Goal: Task Accomplishment & Management: Manage account settings

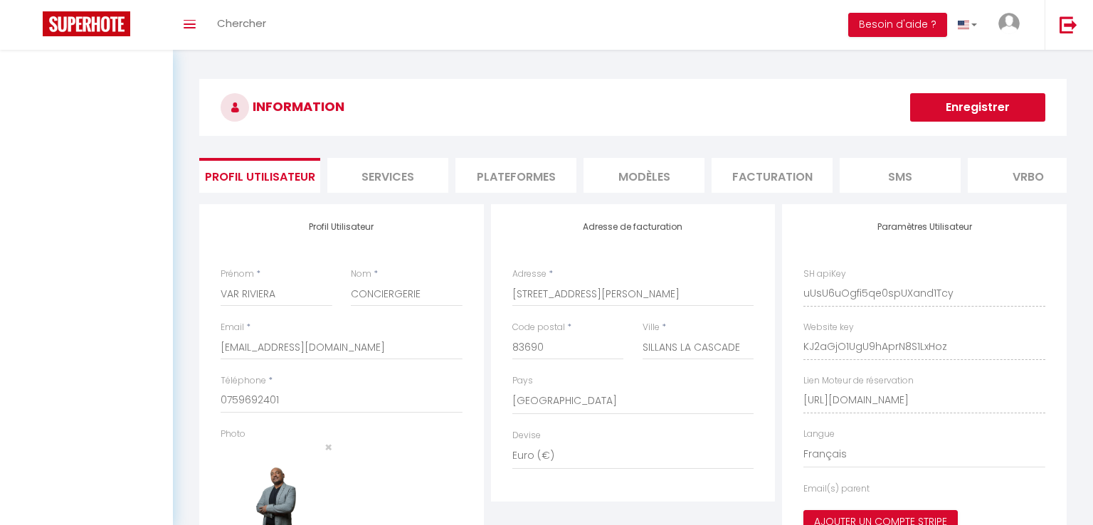
select select "28"
select select "fr"
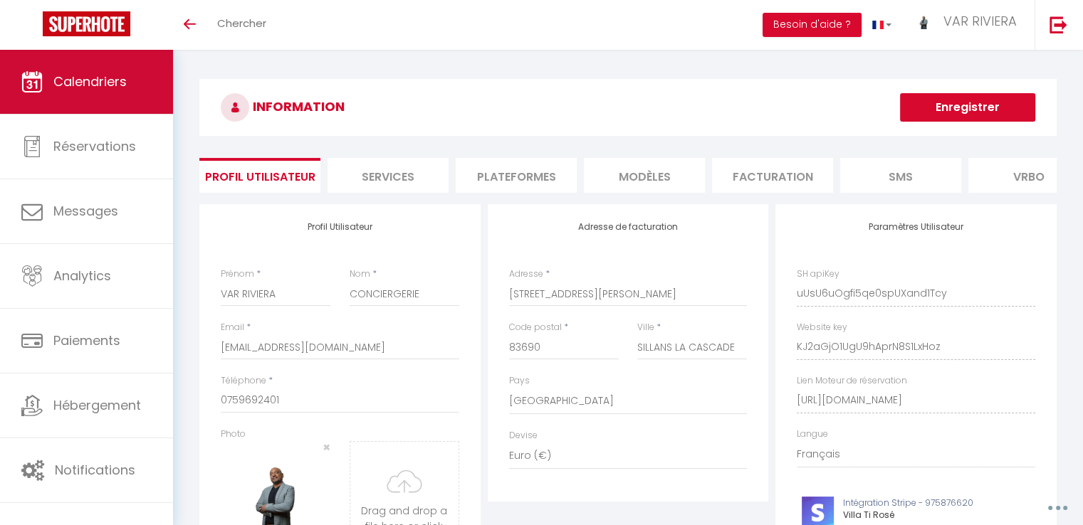
click at [78, 75] on span "Calendriers" at bounding box center [89, 82] width 73 height 18
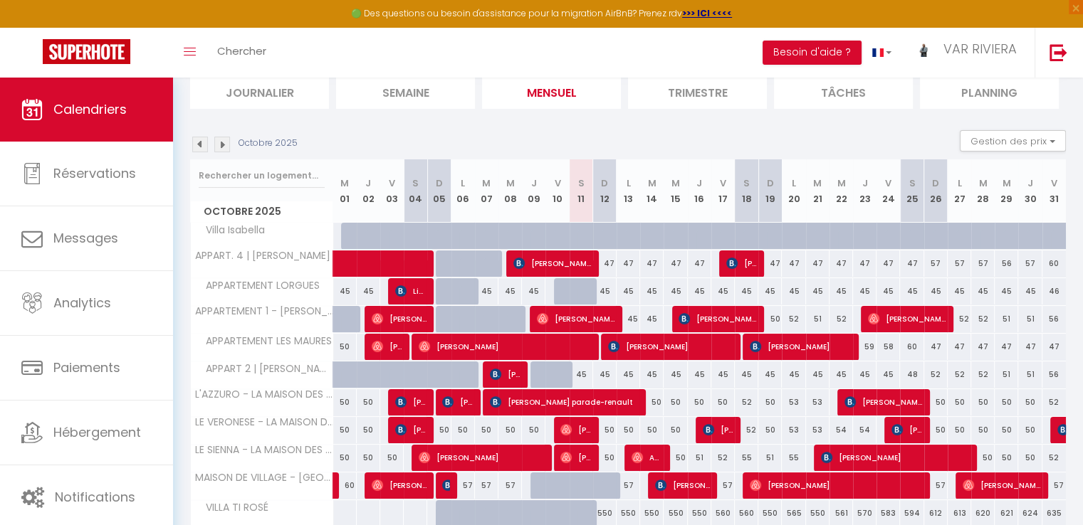
scroll to position [142, 0]
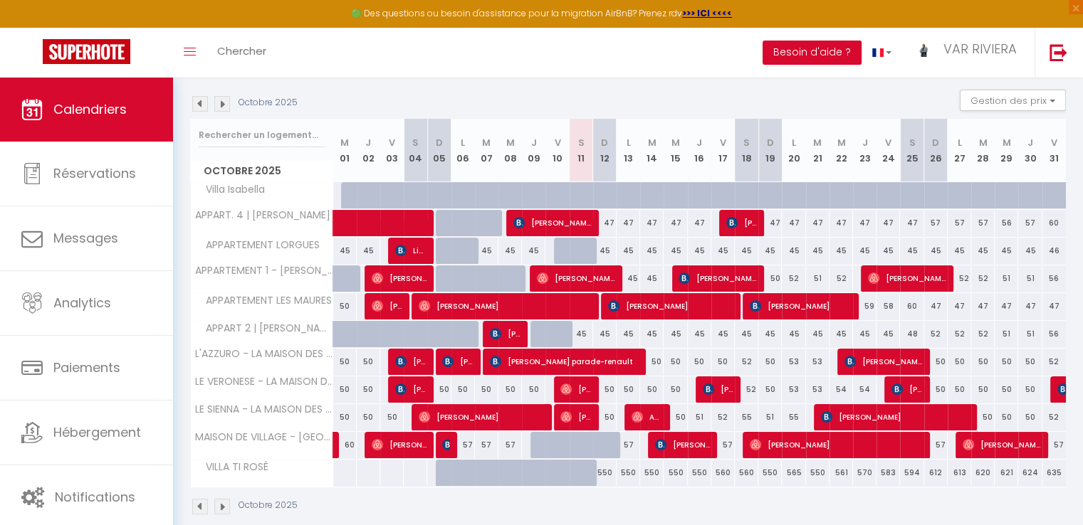
click at [196, 105] on img at bounding box center [200, 104] width 16 height 16
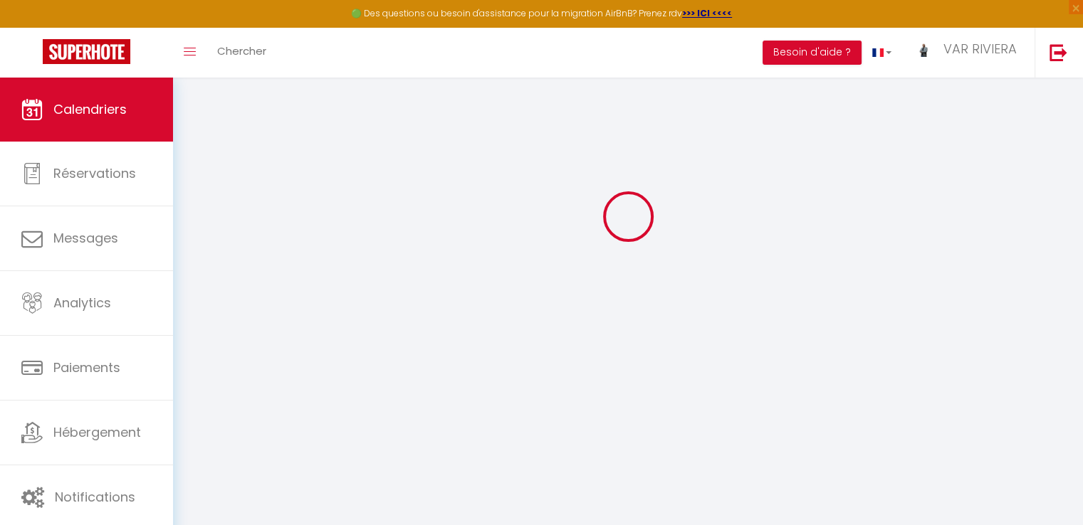
select select
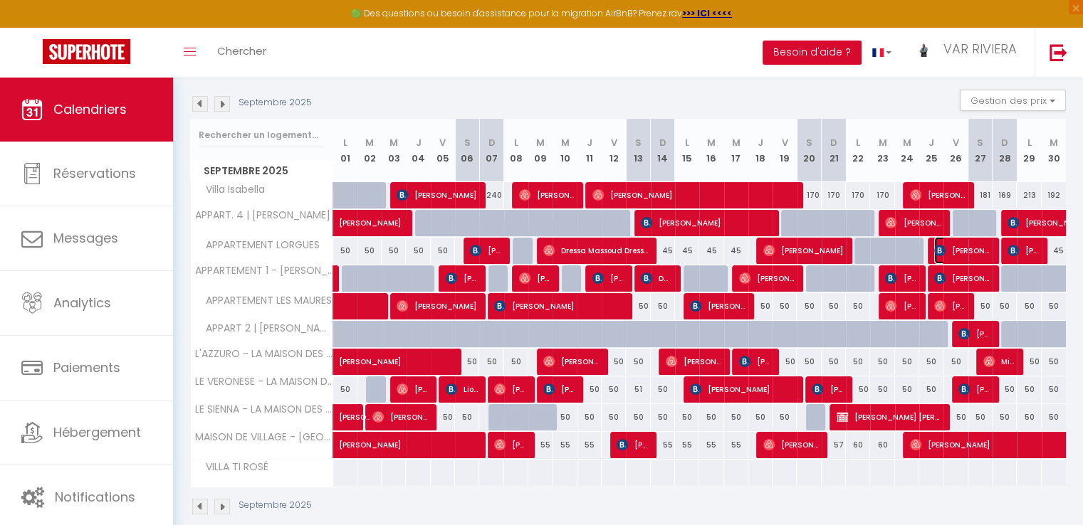
click at [976, 248] on span "[PERSON_NAME]" at bounding box center [962, 250] width 56 height 27
select select "OK"
select select "KO"
select select "1"
select select "0"
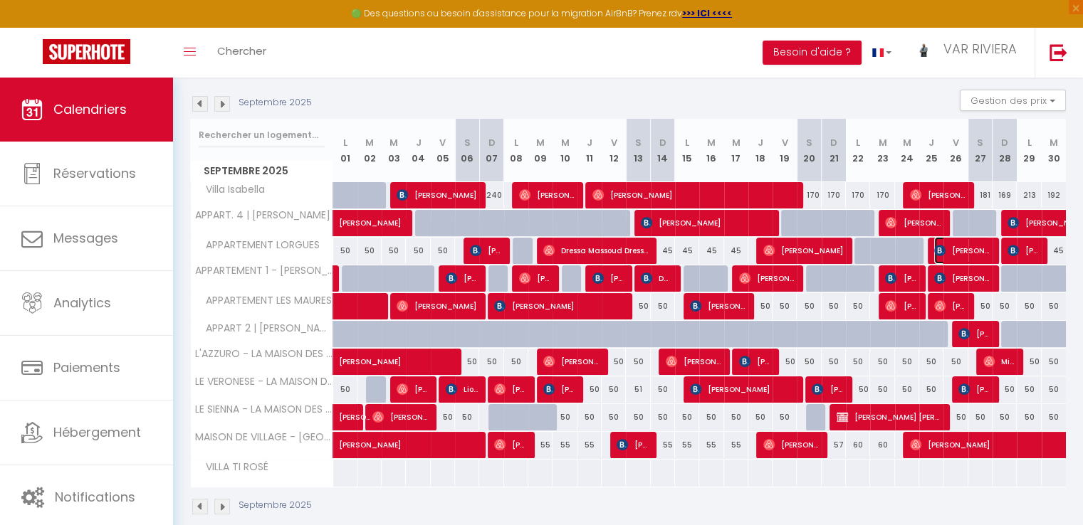
select select "1"
select select
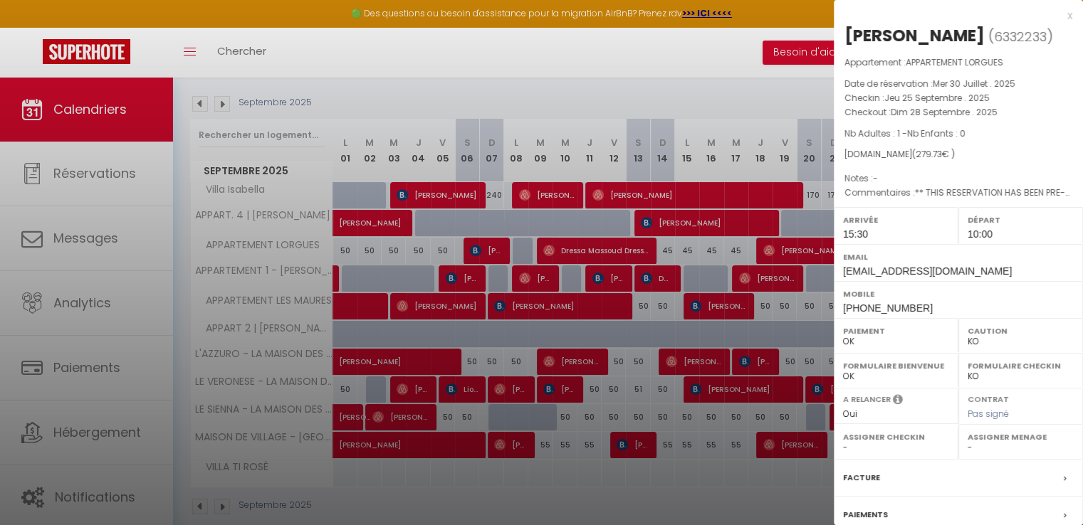
click at [824, 274] on div at bounding box center [541, 262] width 1083 height 525
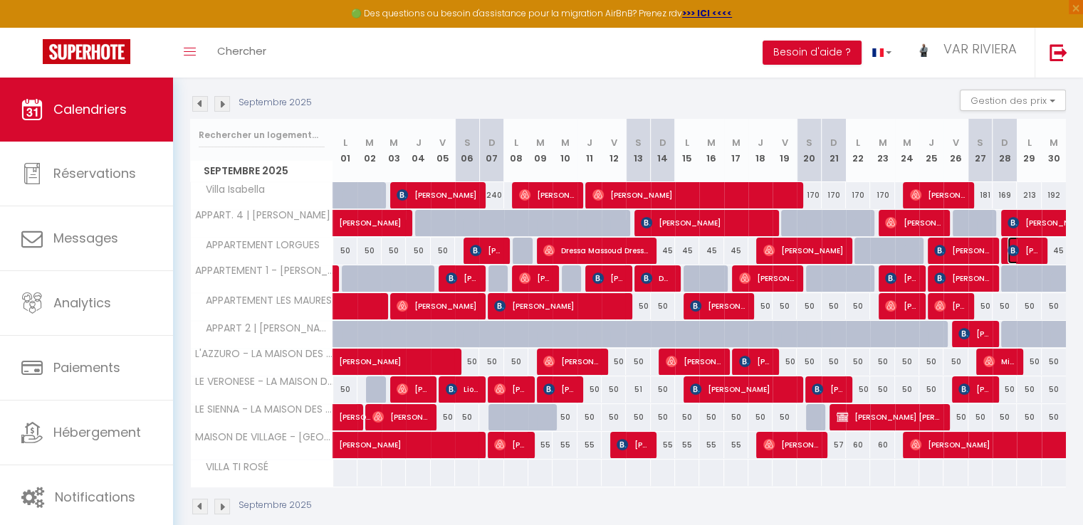
click at [1015, 248] on img at bounding box center [1012, 250] width 11 height 11
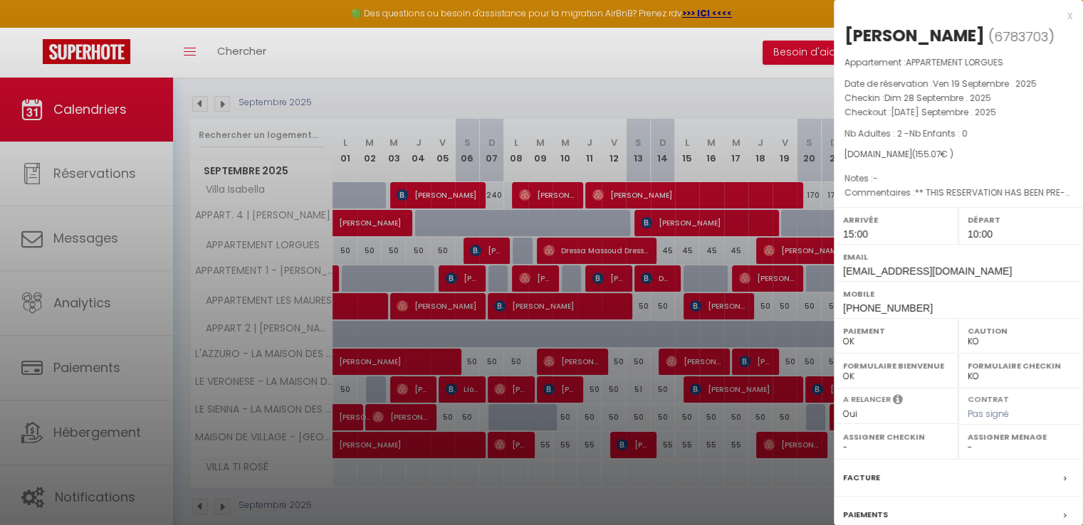
click at [831, 275] on div at bounding box center [541, 262] width 1083 height 525
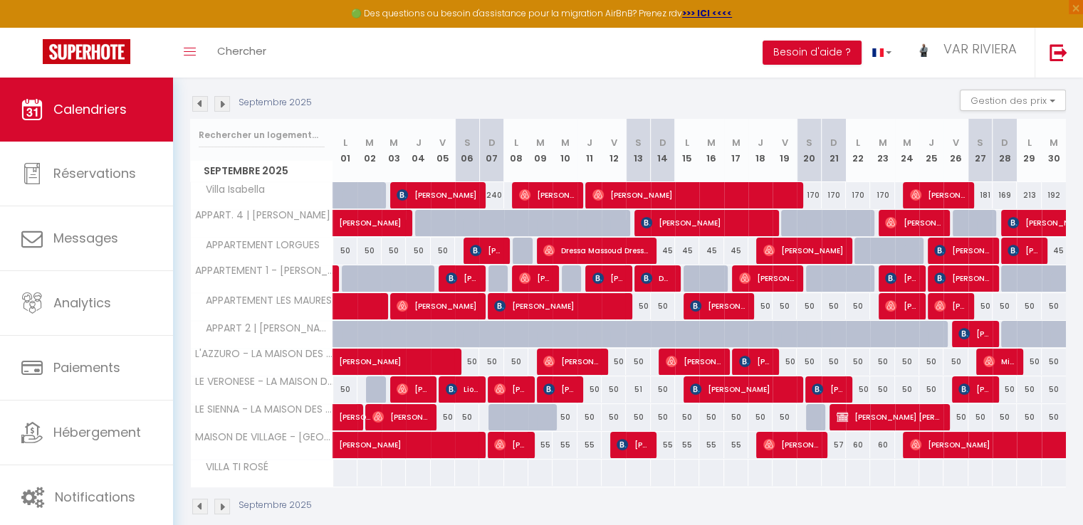
click at [1055, 248] on div "45" at bounding box center [1053, 251] width 24 height 26
type input "45"
type input "[DATE] Septembre 2025"
type input "Mer 01 Octobre 2025"
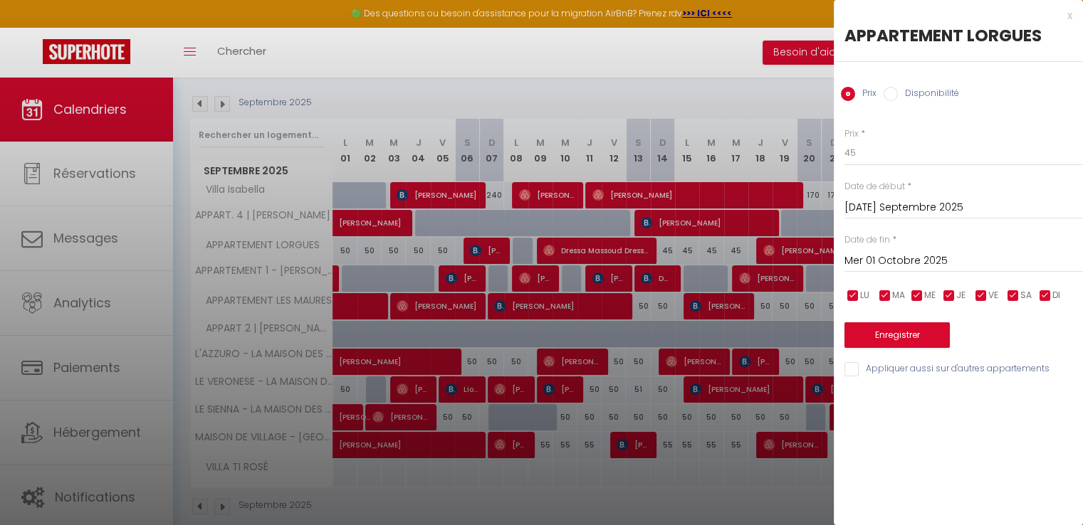
click at [709, 58] on div at bounding box center [541, 262] width 1083 height 525
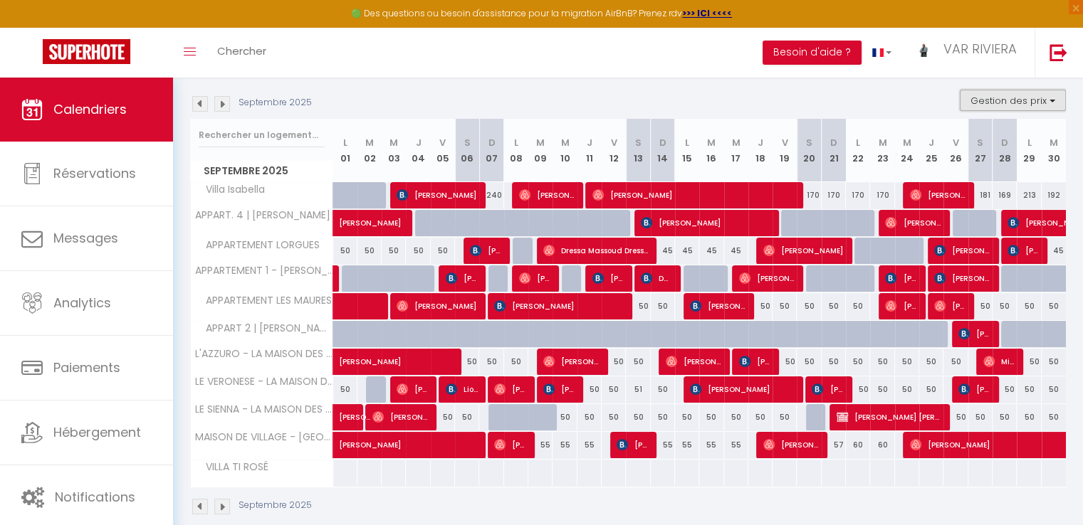
click at [1013, 100] on button "Gestion des prix" at bounding box center [1013, 100] width 106 height 21
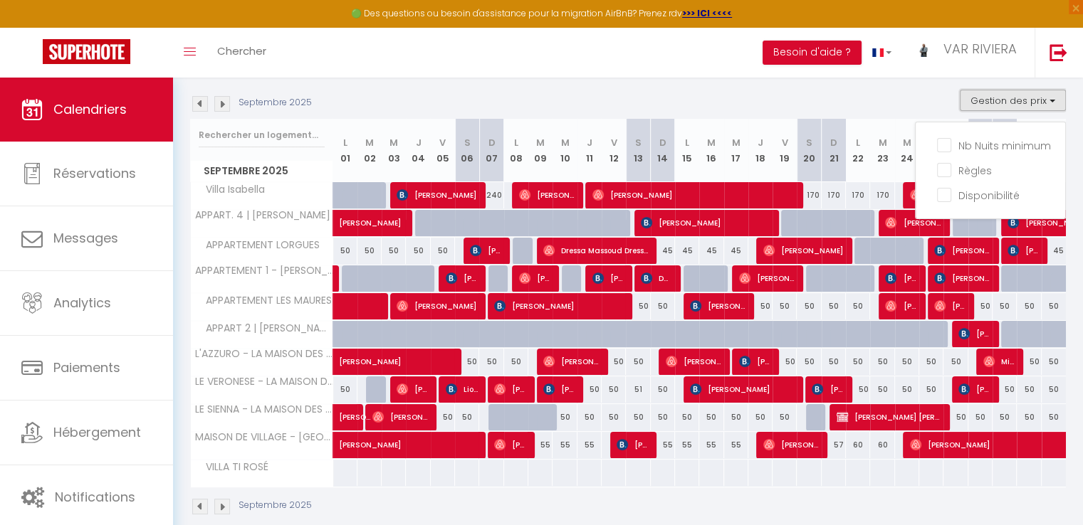
click at [1005, 100] on button "Gestion des prix" at bounding box center [1013, 100] width 106 height 21
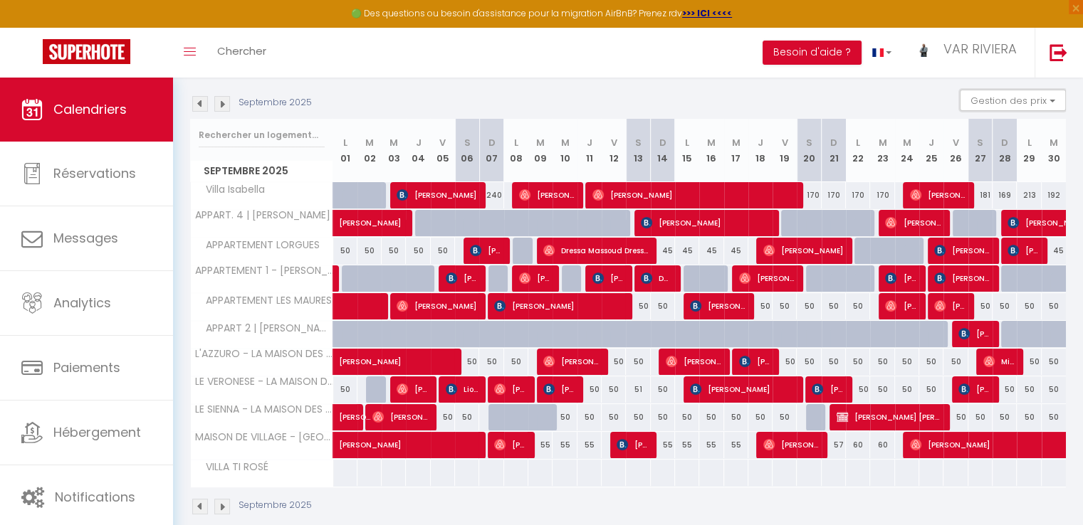
scroll to position [0, 0]
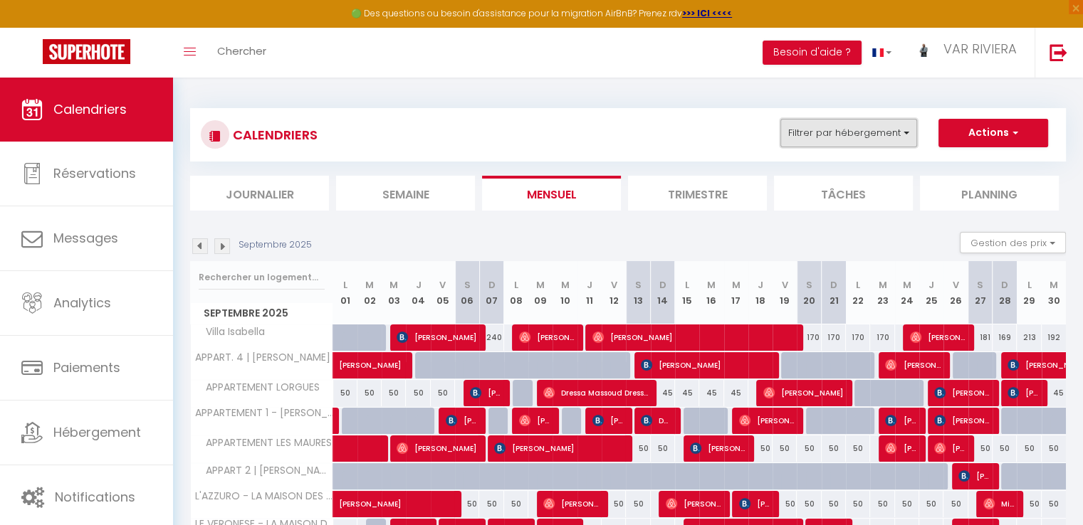
click at [851, 134] on button "Filtrer par hébergement" at bounding box center [848, 133] width 137 height 28
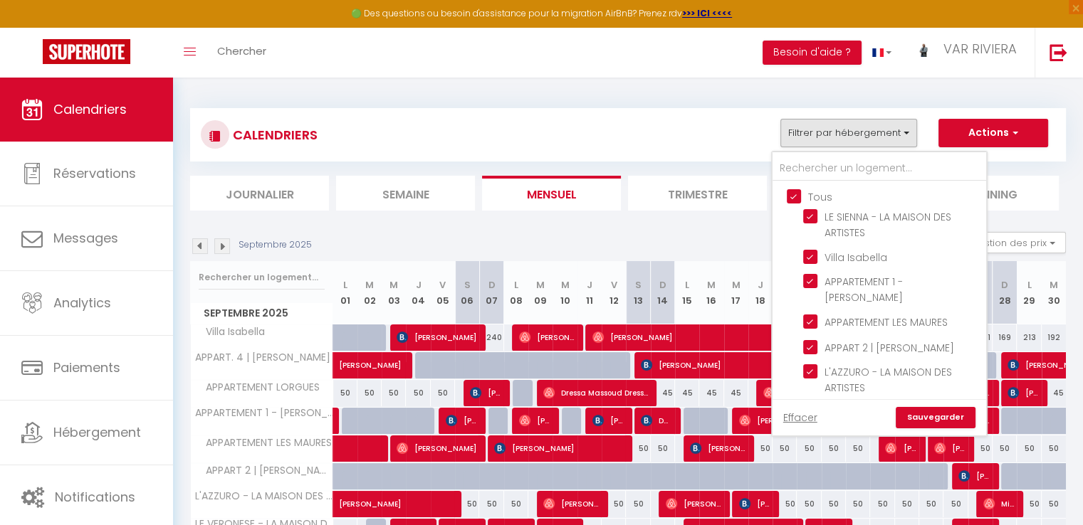
click at [797, 191] on input "Tous" at bounding box center [894, 196] width 214 height 14
checkbox input "false"
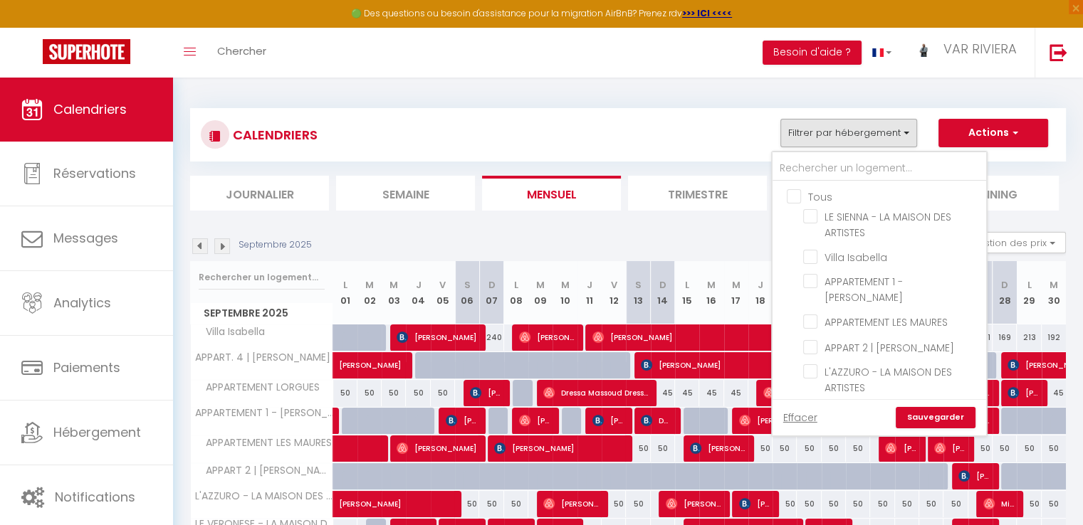
checkbox input "false"
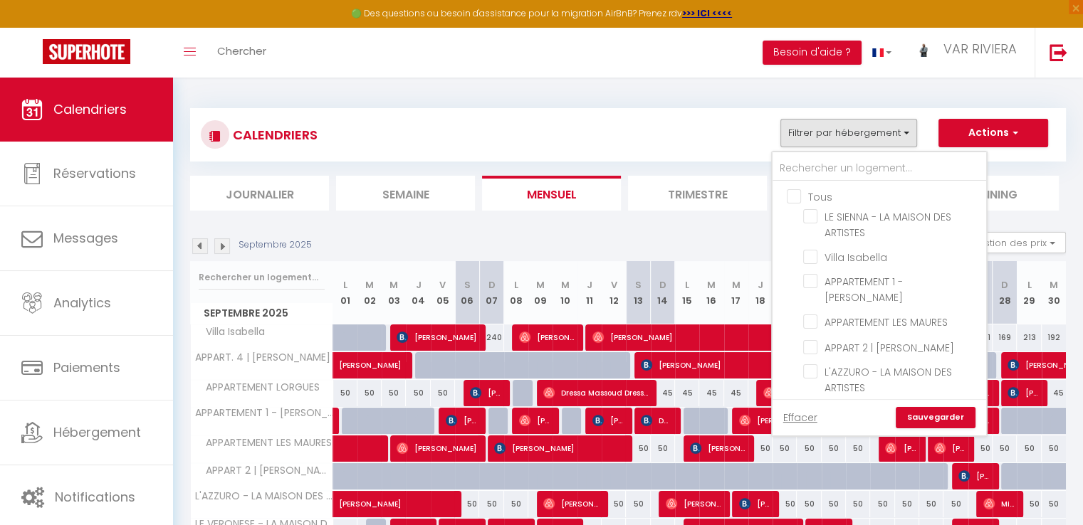
checkbox input "false"
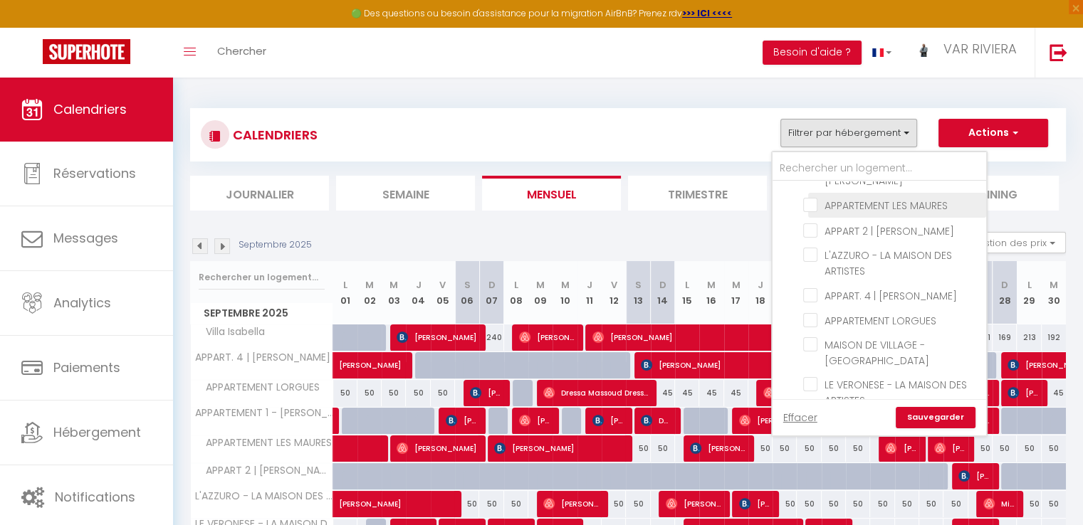
scroll to position [142, 0]
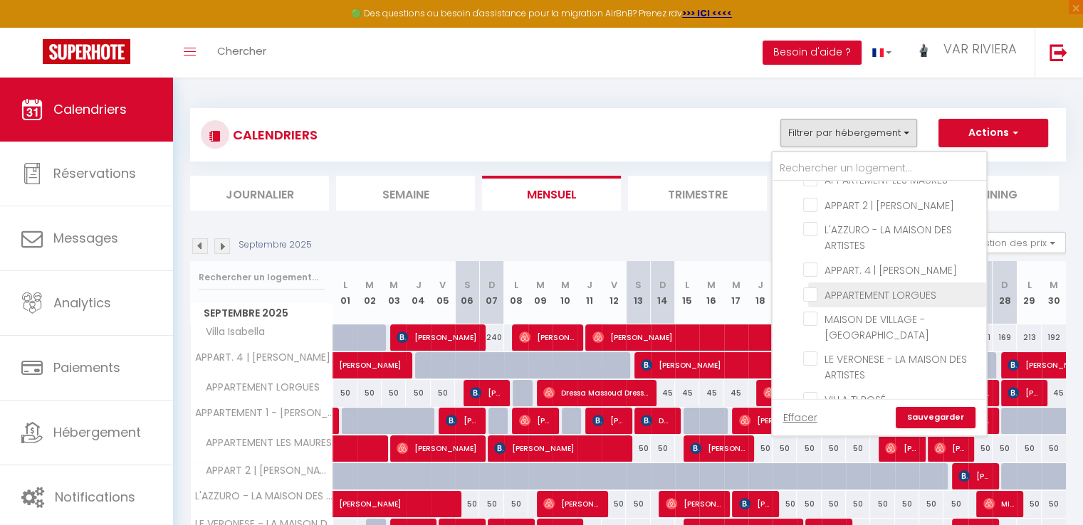
click at [811, 291] on input "APPARTEMENT LORGUES" at bounding box center [892, 294] width 178 height 14
checkbox input "true"
click at [942, 420] on link "Sauvegarder" at bounding box center [935, 417] width 80 height 21
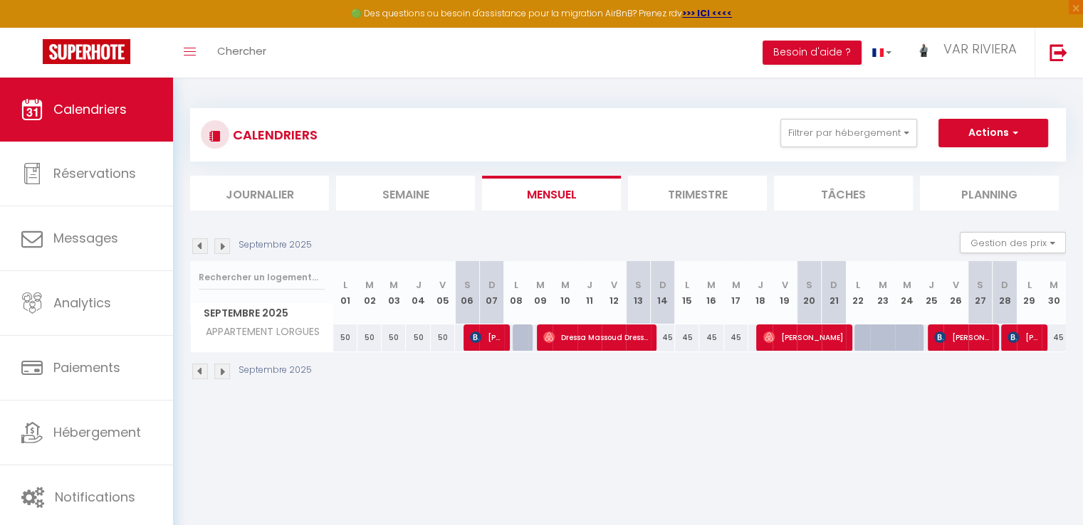
click at [219, 248] on img at bounding box center [222, 246] width 16 height 16
select select "KO"
select select "0"
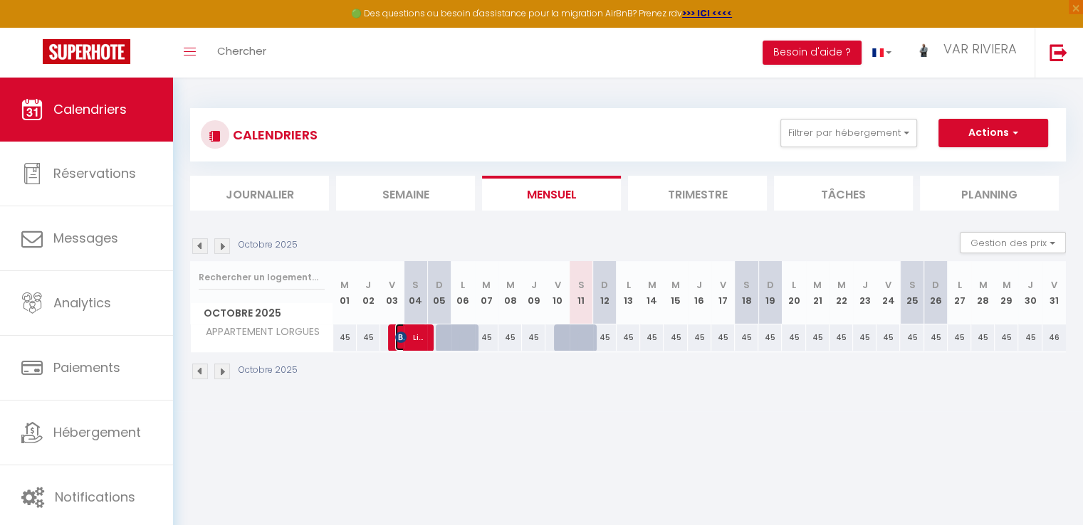
click at [408, 342] on span "Lignier [PERSON_NAME]" at bounding box center [410, 337] width 31 height 27
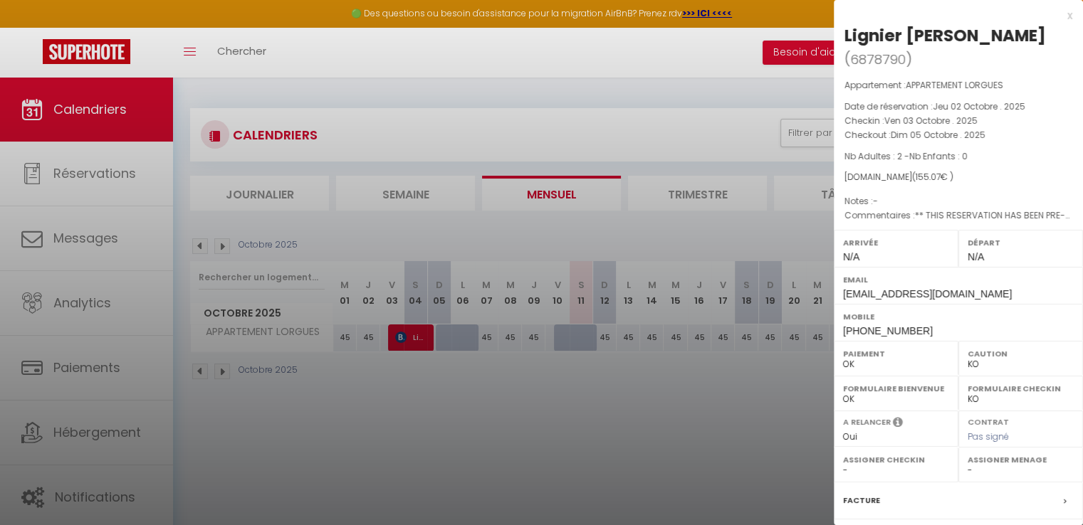
click at [453, 387] on div at bounding box center [541, 262] width 1083 height 525
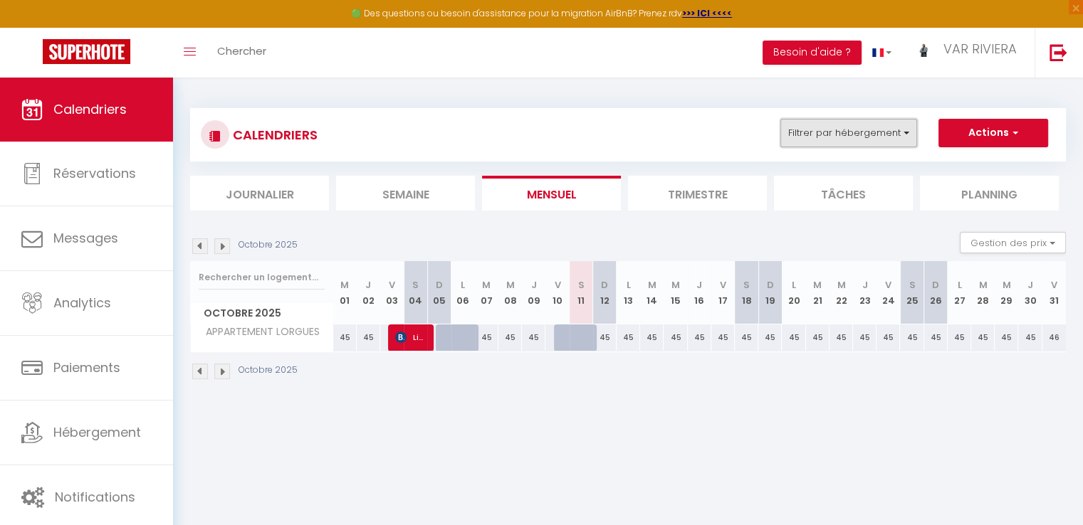
click at [876, 135] on button "Filtrer par hébergement" at bounding box center [848, 133] width 137 height 28
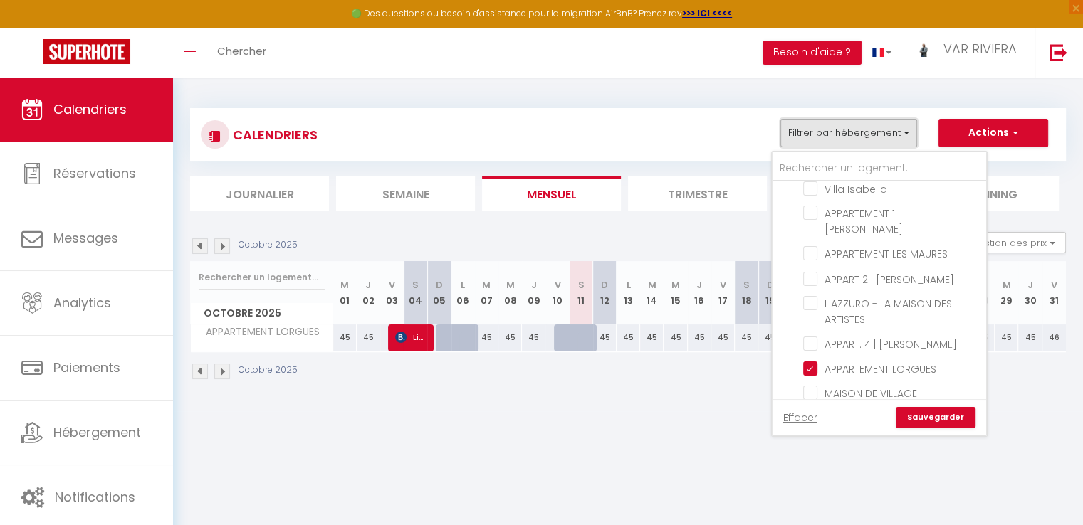
scroll to position [157, 0]
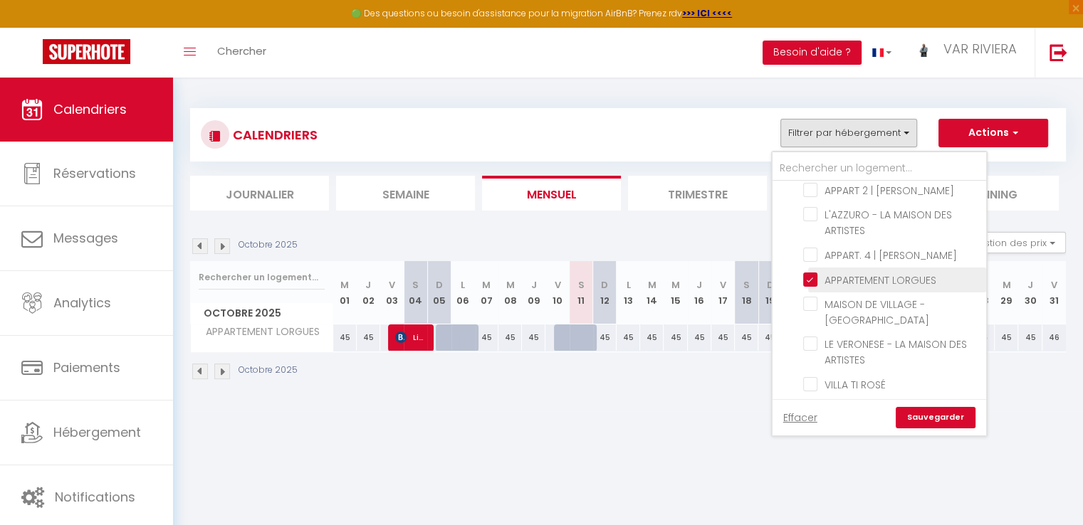
click at [811, 272] on input "APPARTEMENT LORGUES" at bounding box center [892, 279] width 178 height 14
checkbox input "false"
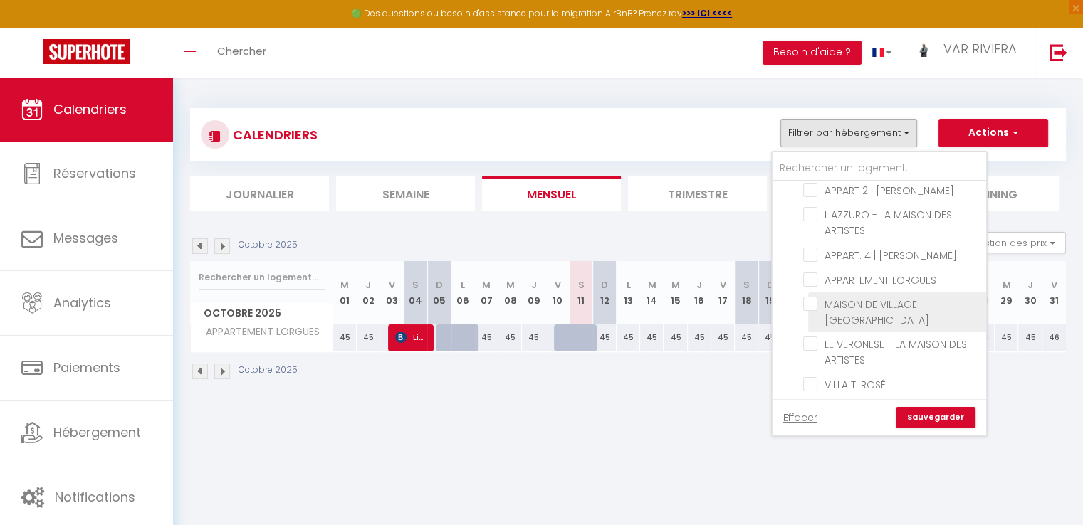
click at [813, 298] on input "MAISON DE VILLAGE - [GEOGRAPHIC_DATA]" at bounding box center [892, 304] width 178 height 14
checkbox input "true"
click at [940, 421] on link "Sauvegarder" at bounding box center [935, 417] width 80 height 21
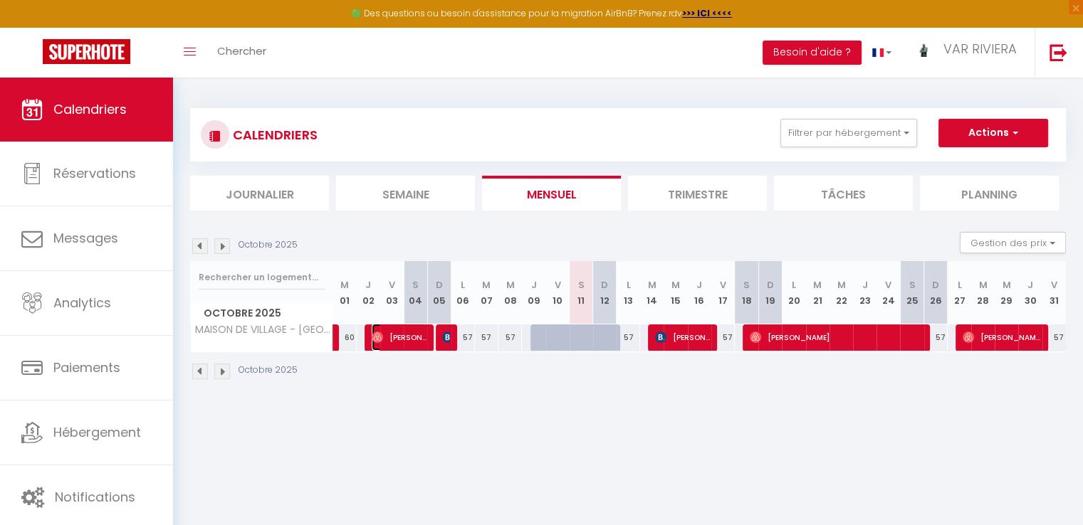
click at [409, 337] on span "[PERSON_NAME]" at bounding box center [399, 337] width 55 height 27
select select "OK"
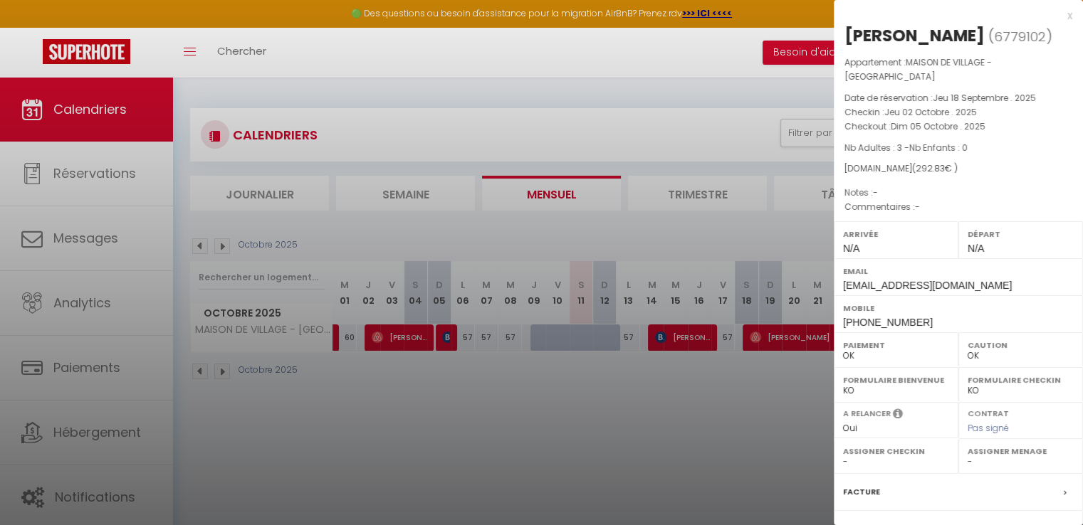
click at [1059, 19] on div "x" at bounding box center [953, 15] width 238 height 17
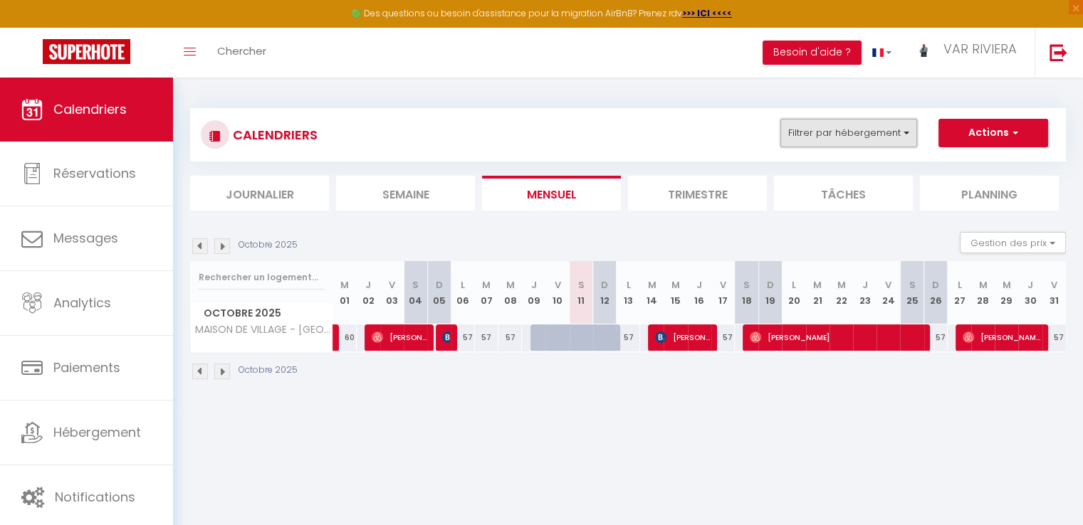
click at [905, 135] on button "Filtrer par hébergement" at bounding box center [848, 133] width 137 height 28
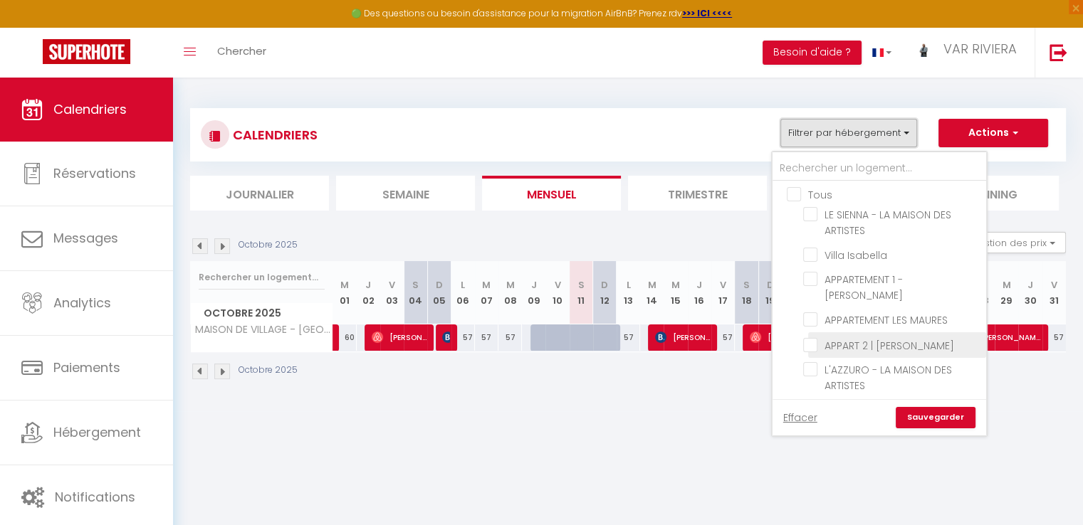
scroll to position [0, 0]
drag, startPoint x: 790, startPoint y: 194, endPoint x: 805, endPoint y: 201, distance: 16.6
click at [790, 193] on input "Tous" at bounding box center [894, 196] width 214 height 14
checkbox input "true"
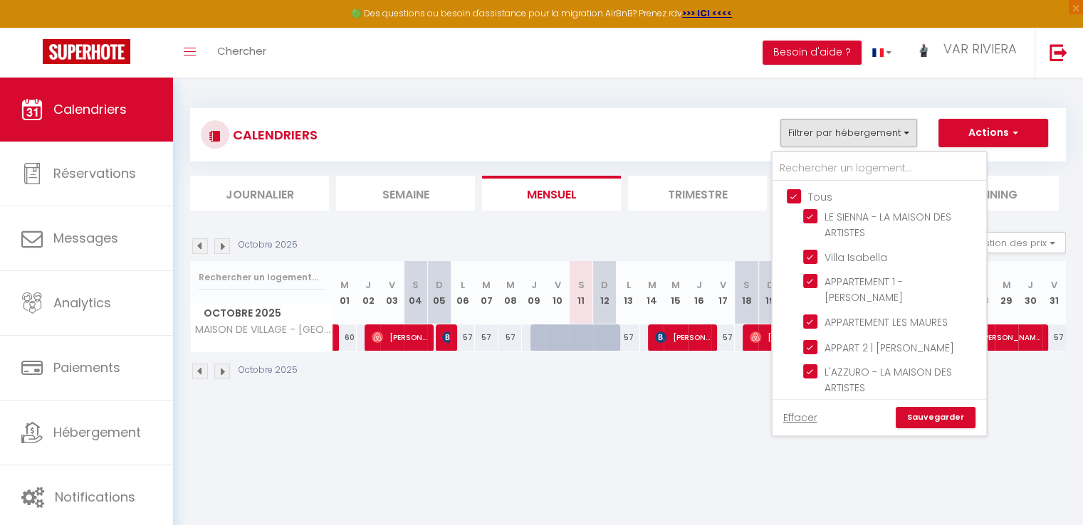
checkbox input "true"
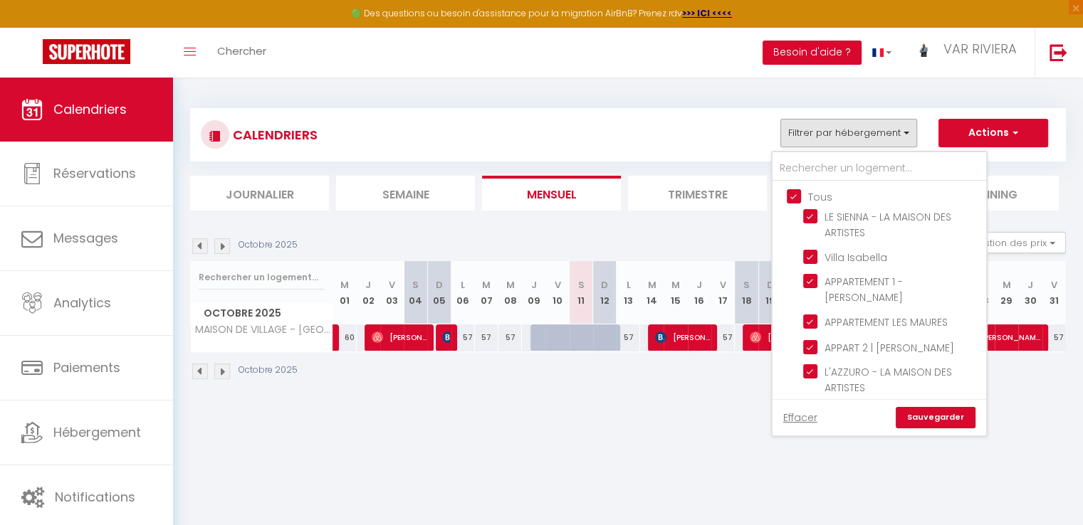
checkbox input "true"
click at [937, 422] on link "Sauvegarder" at bounding box center [935, 417] width 80 height 21
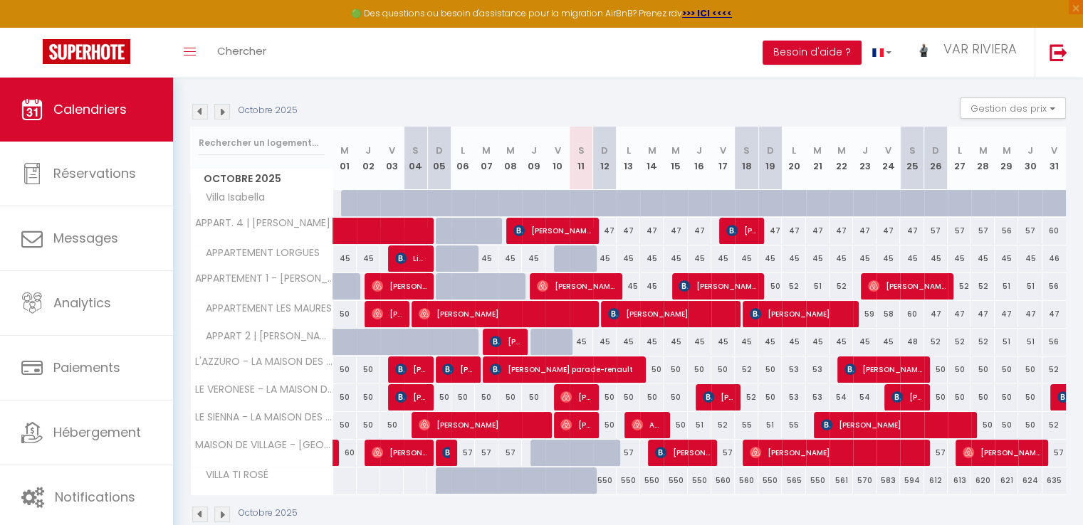
scroll to position [142, 0]
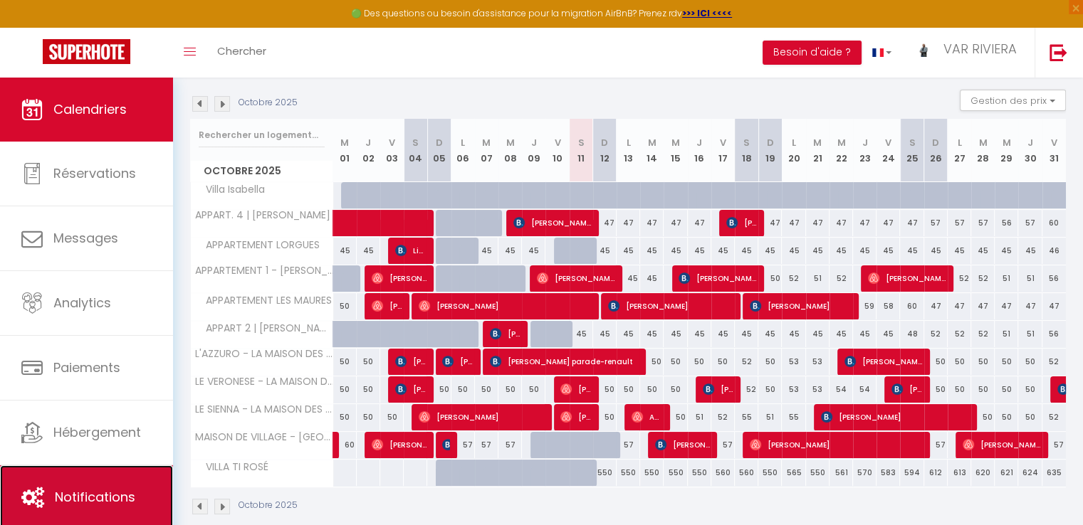
click at [162, 493] on link "Notifications" at bounding box center [86, 498] width 173 height 64
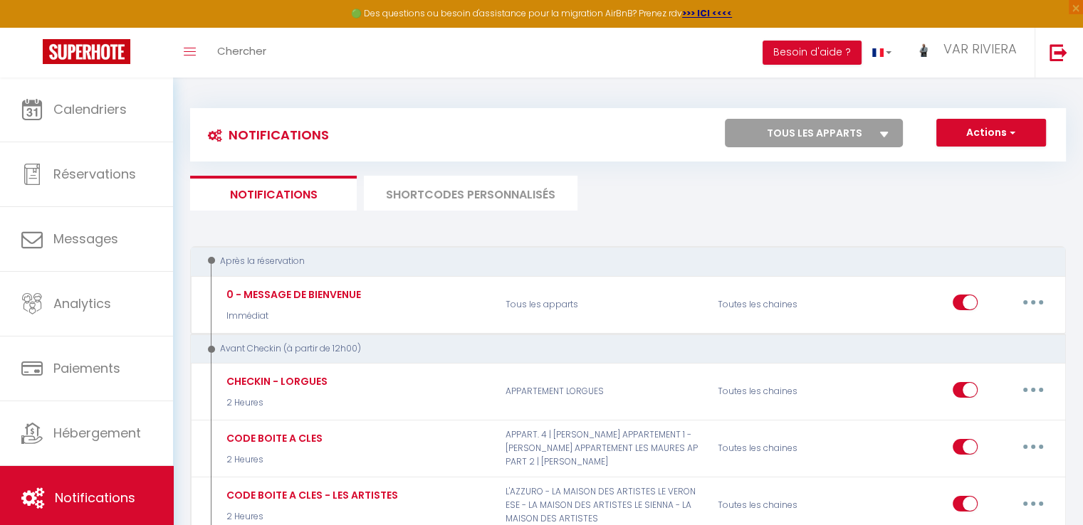
click at [869, 130] on select "Tous les apparts LE SIENNA - LA MAISON DES ARTISTES [PERSON_NAME] APPARTEMENT 1…" at bounding box center [814, 133] width 178 height 28
click at [725, 119] on select "Tous les apparts LE SIENNA - LA MAISON DES ARTISTES [PERSON_NAME] APPARTEMENT 1…" at bounding box center [814, 133] width 178 height 28
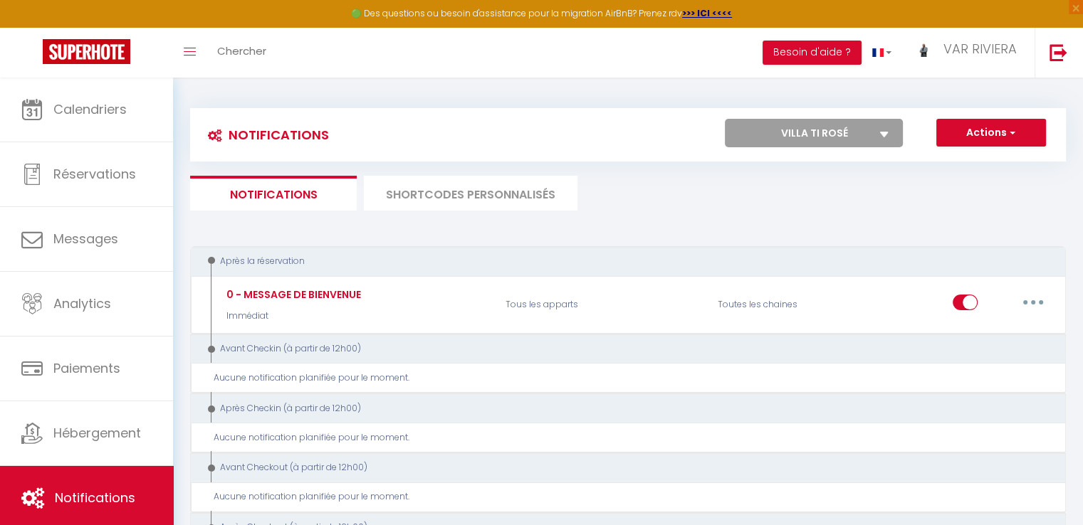
click at [862, 132] on select "Tous les apparts LE SIENNA - LA MAISON DES ARTISTES [PERSON_NAME] APPARTEMENT 1…" at bounding box center [814, 133] width 178 height 28
select select "63504"
click at [725, 119] on select "Tous les apparts LE SIENNA - LA MAISON DES ARTISTES [PERSON_NAME] APPARTEMENT 1…" at bounding box center [814, 133] width 178 height 28
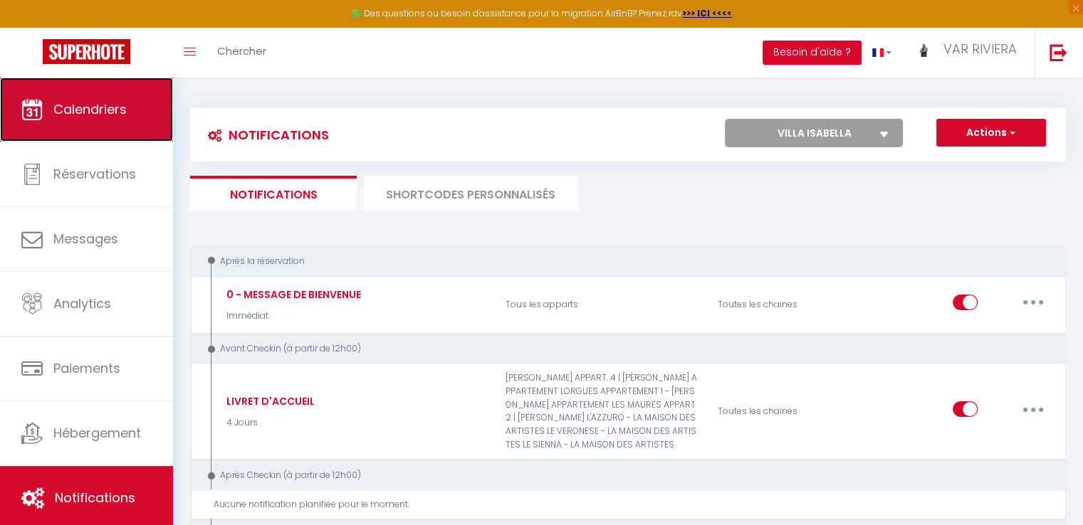
click at [113, 115] on span "Calendriers" at bounding box center [89, 109] width 73 height 18
